Goal: Book appointment/travel/reservation

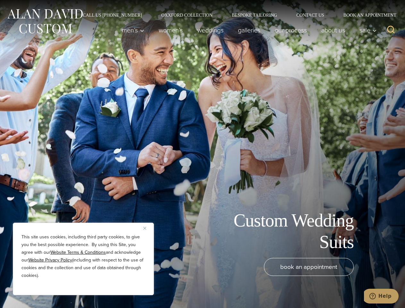
click at [202, 154] on div "Custom Wedding Suits book an appointment" at bounding box center [202, 154] width 405 height 308
click at [147, 228] on button "Close" at bounding box center [147, 228] width 8 height 8
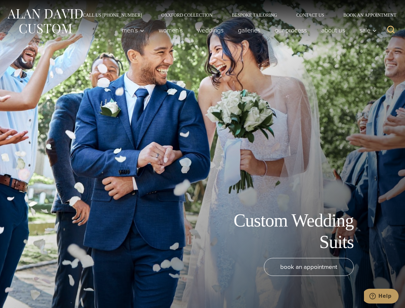
click at [83, 286] on div "book an appointment" at bounding box center [192, 280] width 373 height 44
click at [391, 30] on icon "Search" at bounding box center [390, 29] width 9 height 9
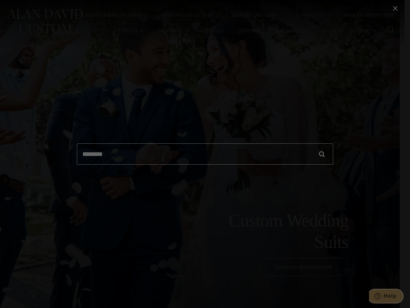
click at [381, 296] on icon "Help" at bounding box center [378, 296] width 6 height 6
